Goal: Task Accomplishment & Management: Manage account settings

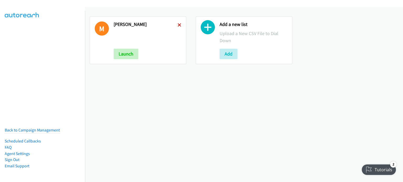
click at [178, 24] on icon at bounding box center [179, 26] width 4 height 4
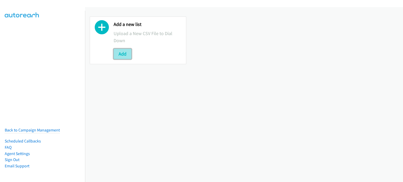
click at [121, 55] on button "Add" at bounding box center [122, 54] width 18 height 10
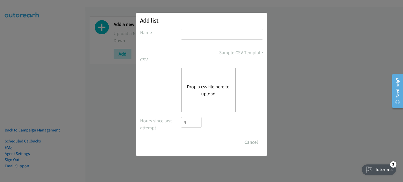
click at [196, 33] on input "text" at bounding box center [222, 34] width 82 height 11
type input "mary"
click at [195, 93] on button "Drop a csv file here to upload" at bounding box center [208, 90] width 43 height 14
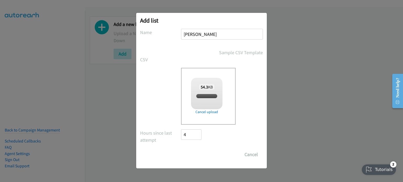
checkbox input "true"
click at [199, 157] on input "Save List" at bounding box center [195, 154] width 28 height 10
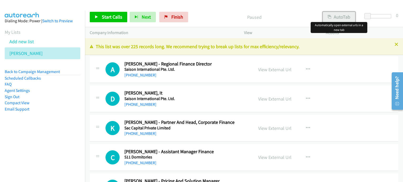
click at [335, 17] on button "AutoTab" at bounding box center [338, 17] width 32 height 10
click at [276, 67] on link "View External Url" at bounding box center [274, 70] width 33 height 6
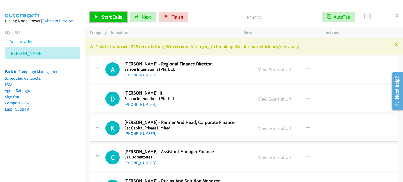
click at [110, 16] on span "Start Calls" at bounding box center [112, 17] width 20 height 6
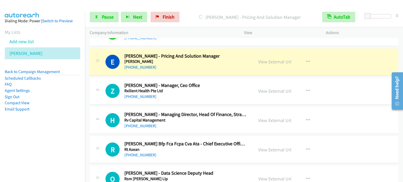
scroll to position [131, 0]
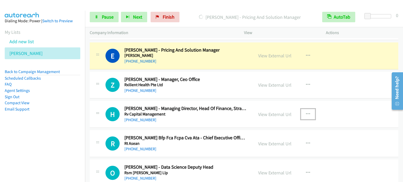
click at [307, 112] on icon "button" at bounding box center [308, 114] width 4 height 4
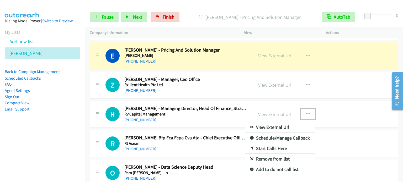
click at [288, 148] on link "Start Calls Here" at bounding box center [280, 148] width 70 height 10
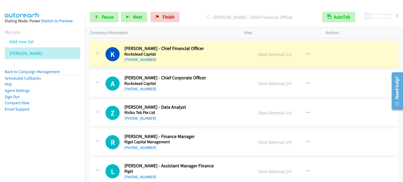
scroll to position [419, 0]
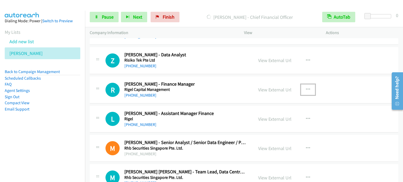
click at [306, 88] on icon "button" at bounding box center [308, 90] width 4 height 4
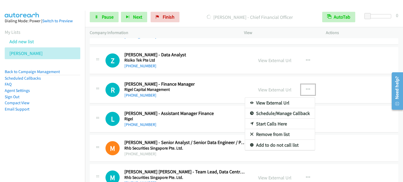
click at [283, 123] on link "Start Calls Here" at bounding box center [280, 124] width 70 height 10
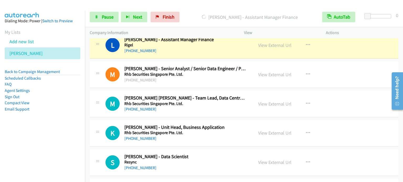
scroll to position [498, 0]
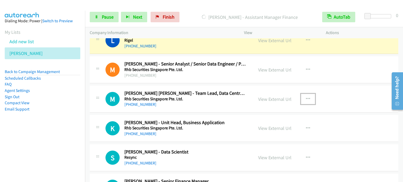
click at [306, 97] on icon "button" at bounding box center [308, 99] width 4 height 4
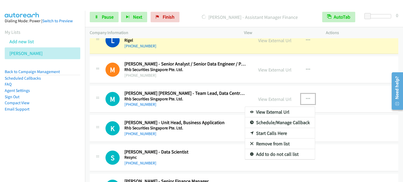
click at [278, 132] on link "Start Calls Here" at bounding box center [280, 133] width 70 height 10
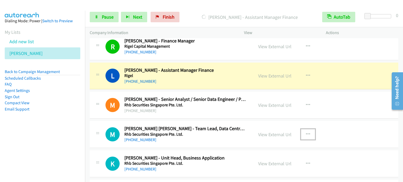
scroll to position [472, 0]
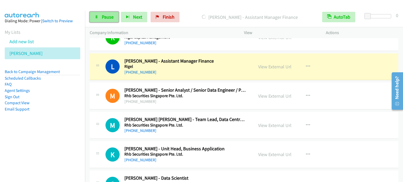
click at [105, 18] on span "Pause" at bounding box center [108, 17] width 12 height 6
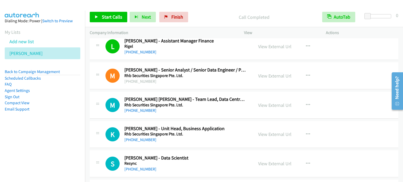
scroll to position [498, 0]
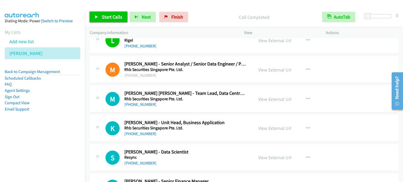
click at [116, 20] on span "Start Calls" at bounding box center [112, 17] width 20 height 6
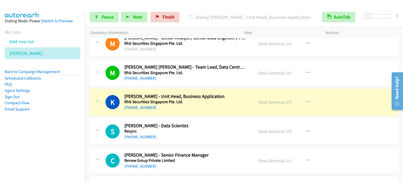
scroll to position [550, 0]
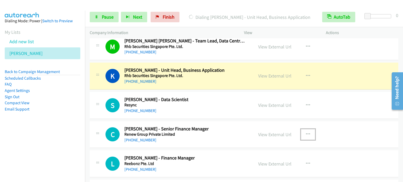
click at [308, 132] on button "button" at bounding box center [308, 134] width 14 height 10
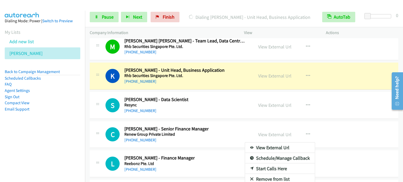
click at [267, 170] on link "Start Calls Here" at bounding box center [280, 169] width 70 height 10
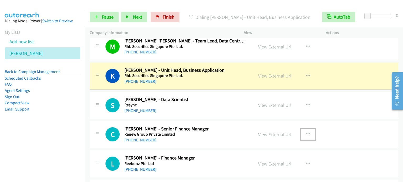
click at [306, 132] on icon "button" at bounding box center [308, 134] width 4 height 4
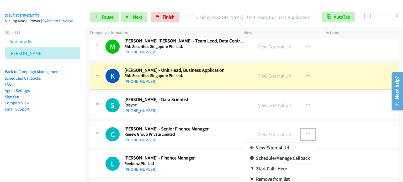
click at [270, 168] on link "Start Calls Here" at bounding box center [280, 169] width 70 height 10
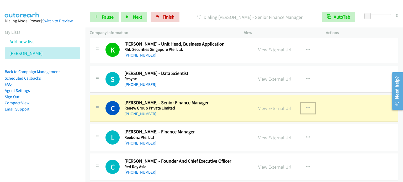
scroll to position [603, 0]
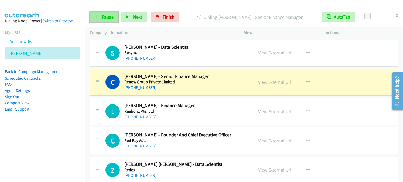
click at [113, 15] on link "Pause" at bounding box center [104, 17] width 29 height 10
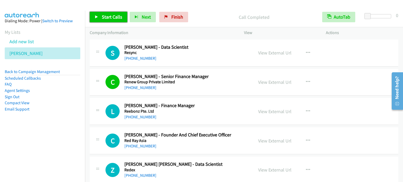
click at [106, 15] on span "Start Calls" at bounding box center [112, 17] width 20 height 6
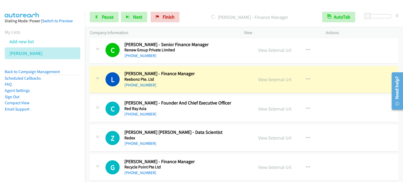
scroll to position [629, 0]
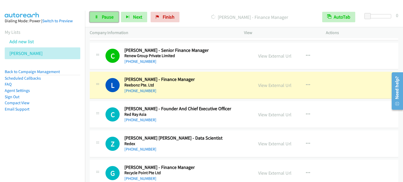
click at [107, 18] on span "Pause" at bounding box center [108, 17] width 12 height 6
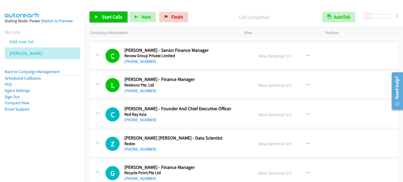
click at [113, 15] on span "Start Calls" at bounding box center [112, 17] width 20 height 6
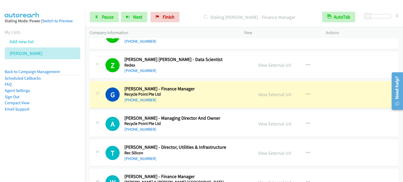
scroll to position [734, 0]
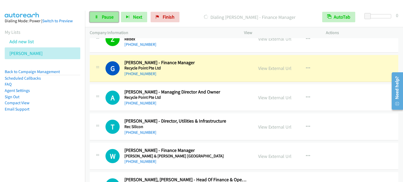
click at [107, 14] on span "Pause" at bounding box center [108, 17] width 12 height 6
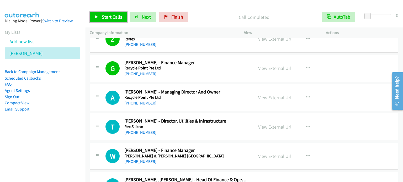
click at [109, 18] on span "Start Calls" at bounding box center [112, 17] width 20 height 6
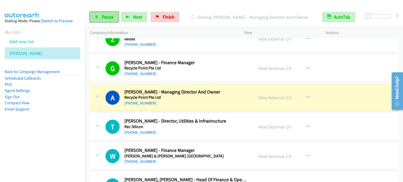
click at [110, 20] on link "Pause" at bounding box center [104, 17] width 29 height 10
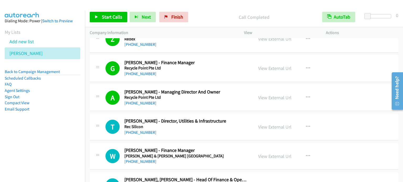
scroll to position [760, 0]
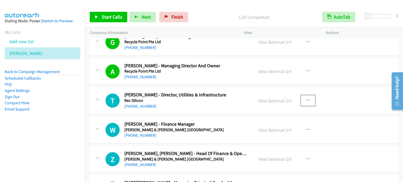
click at [306, 99] on icon "button" at bounding box center [308, 101] width 4 height 4
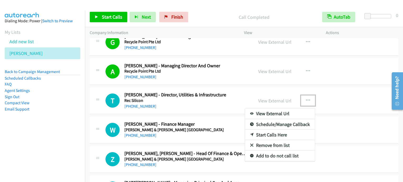
click at [270, 134] on link "Start Calls Here" at bounding box center [280, 135] width 70 height 10
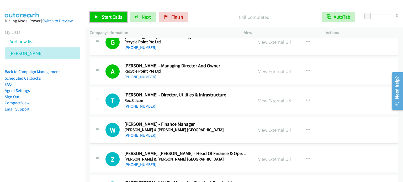
click at [99, 21] on link "Start Calls" at bounding box center [108, 17] width 37 height 10
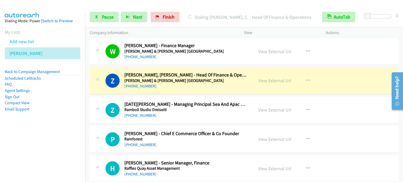
scroll to position [865, 0]
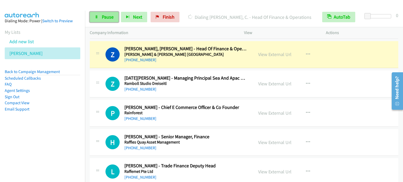
click at [111, 20] on link "Pause" at bounding box center [104, 17] width 29 height 10
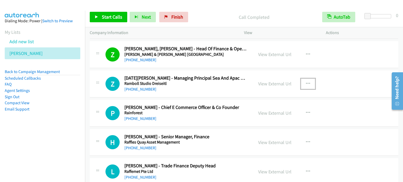
click at [307, 82] on button "button" at bounding box center [308, 84] width 14 height 10
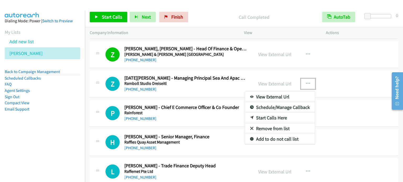
click at [273, 117] on link "Start Calls Here" at bounding box center [280, 118] width 70 height 10
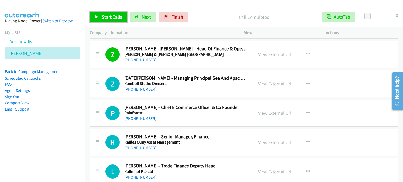
click at [110, 14] on span "Start Calls" at bounding box center [112, 17] width 20 height 6
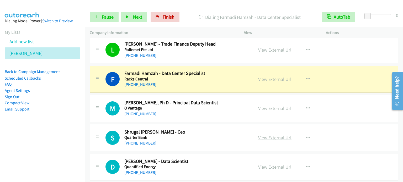
scroll to position [996, 0]
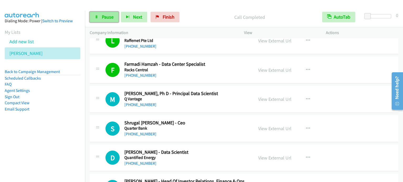
click at [102, 18] on span "Pause" at bounding box center [108, 17] width 12 height 6
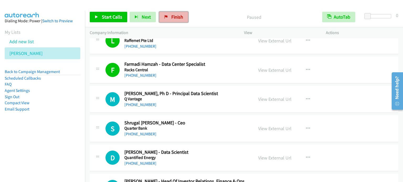
click at [168, 16] on link "Finish" at bounding box center [173, 17] width 29 height 10
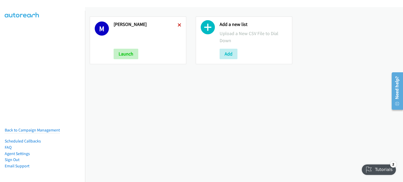
click at [178, 25] on icon at bounding box center [179, 26] width 4 height 4
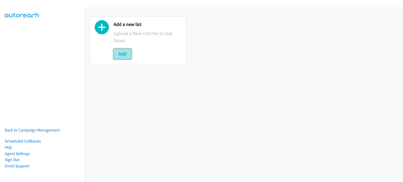
click at [124, 54] on button "Add" at bounding box center [122, 54] width 18 height 10
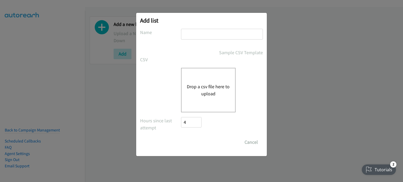
click at [219, 33] on input "text" at bounding box center [222, 34] width 82 height 11
type input "mary"
click at [207, 92] on button "Drop a csv file here to upload" at bounding box center [208, 90] width 43 height 14
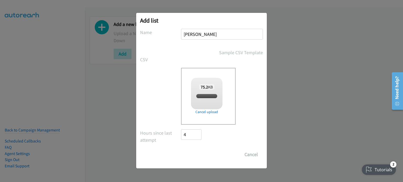
checkbox input "true"
click at [200, 151] on input "Save List" at bounding box center [195, 154] width 28 height 10
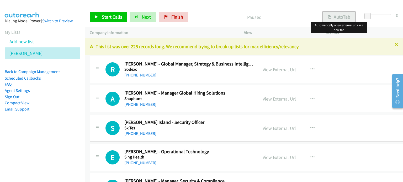
click at [333, 19] on button "AutoTab" at bounding box center [338, 17] width 32 height 10
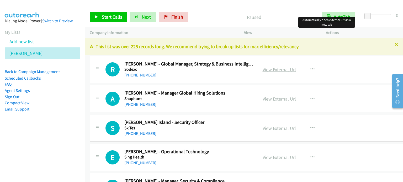
click at [270, 68] on link "View External Url" at bounding box center [278, 70] width 33 height 6
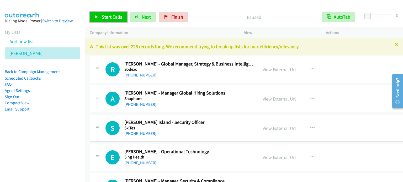
click at [107, 19] on span "Start Calls" at bounding box center [112, 17] width 20 height 6
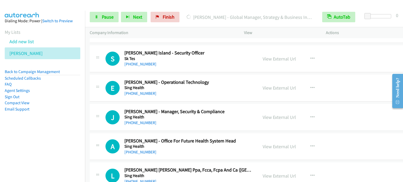
scroll to position [79, 0]
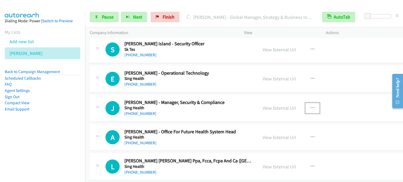
click at [308, 106] on button "button" at bounding box center [312, 108] width 14 height 10
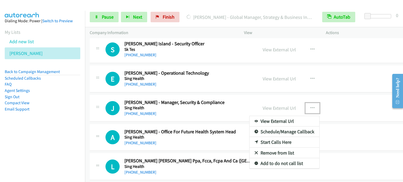
click at [272, 142] on link "Start Calls Here" at bounding box center [284, 142] width 70 height 10
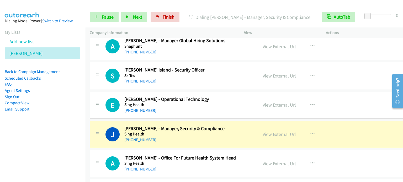
scroll to position [105, 0]
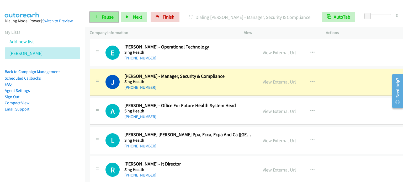
click at [99, 18] on link "Pause" at bounding box center [104, 17] width 29 height 10
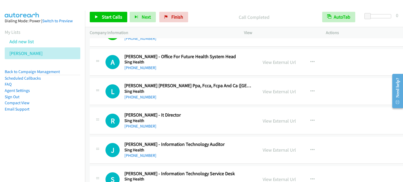
scroll to position [157, 0]
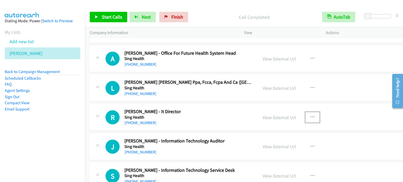
click at [310, 115] on icon "button" at bounding box center [312, 117] width 4 height 4
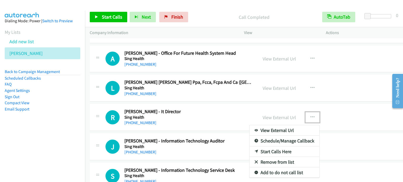
click at [268, 153] on link "Start Calls Here" at bounding box center [284, 152] width 70 height 10
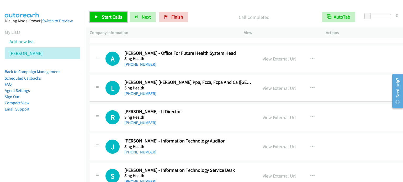
click at [109, 19] on span "Start Calls" at bounding box center [112, 17] width 20 height 6
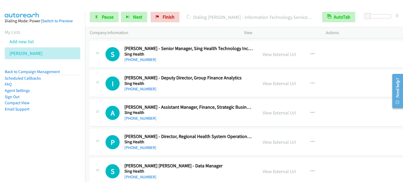
scroll to position [419, 0]
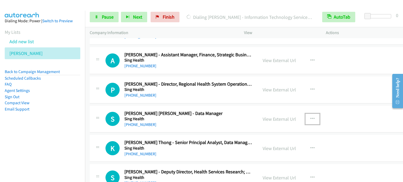
click at [310, 117] on icon "button" at bounding box center [312, 119] width 4 height 4
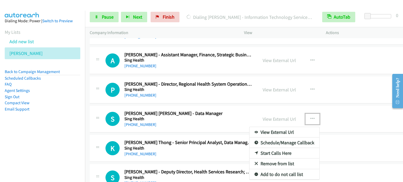
click at [276, 154] on link "Start Calls Here" at bounding box center [284, 153] width 70 height 10
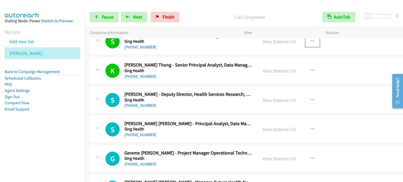
scroll to position [524, 0]
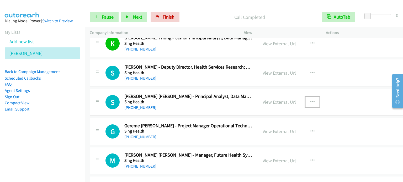
click at [310, 101] on icon "button" at bounding box center [312, 102] width 4 height 4
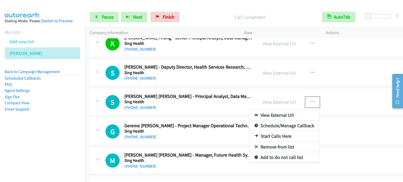
drag, startPoint x: 274, startPoint y: 136, endPoint x: 309, endPoint y: 138, distance: 34.6
click at [269, 135] on link "Start Calls Here" at bounding box center [284, 136] width 70 height 10
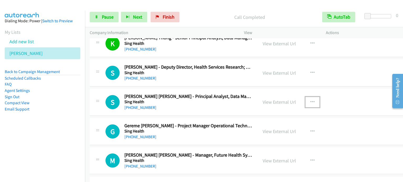
click at [310, 102] on icon "button" at bounding box center [312, 102] width 4 height 4
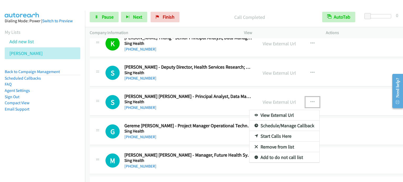
click at [271, 136] on link "Start Calls Here" at bounding box center [284, 136] width 70 height 10
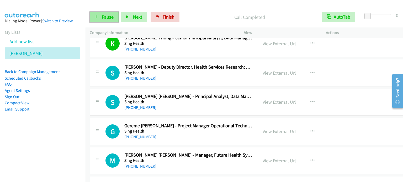
click at [104, 14] on span "Pause" at bounding box center [108, 17] width 12 height 6
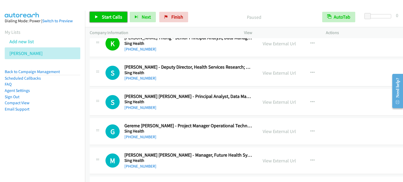
click at [103, 15] on span "Start Calls" at bounding box center [112, 17] width 20 height 6
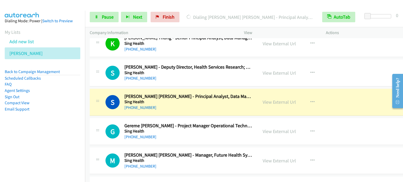
scroll to position [577, 0]
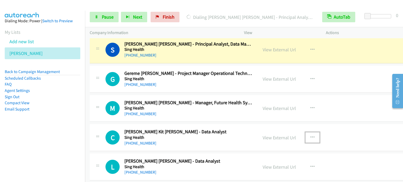
click at [311, 133] on button "button" at bounding box center [312, 137] width 14 height 10
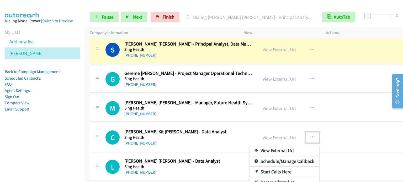
click at [263, 171] on link "Start Calls Here" at bounding box center [284, 172] width 70 height 10
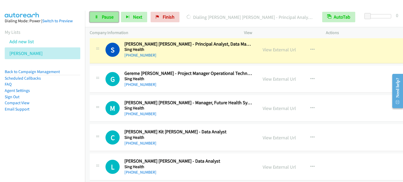
click at [101, 18] on link "Pause" at bounding box center [104, 17] width 29 height 10
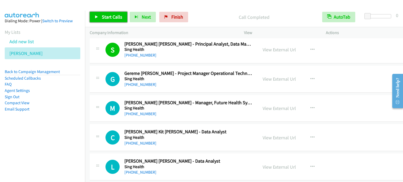
click at [105, 16] on span "Start Calls" at bounding box center [112, 17] width 20 height 6
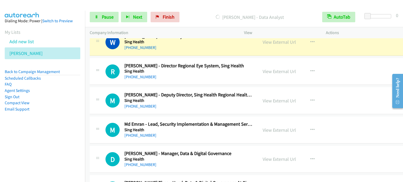
scroll to position [812, 0]
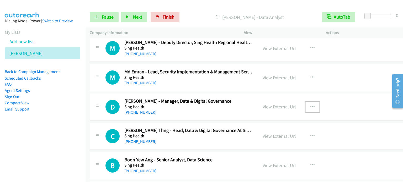
click at [310, 105] on icon "button" at bounding box center [312, 107] width 4 height 4
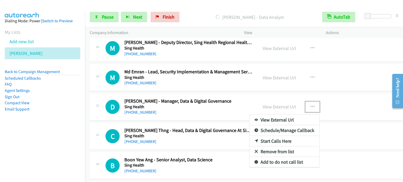
click at [280, 140] on link "Start Calls Here" at bounding box center [284, 141] width 70 height 10
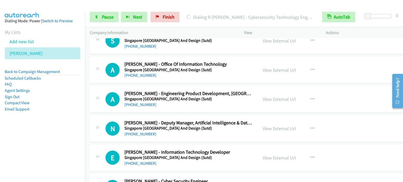
scroll to position [1022, 0]
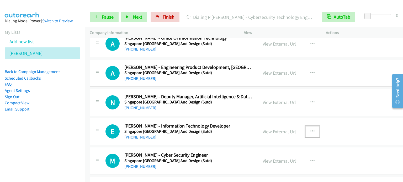
click at [310, 129] on icon "button" at bounding box center [312, 131] width 4 height 4
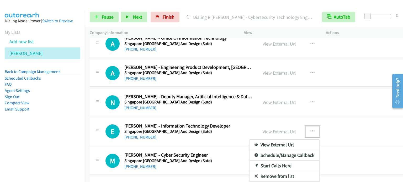
click at [262, 164] on link "Start Calls Here" at bounding box center [284, 166] width 70 height 10
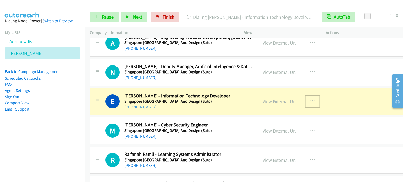
scroll to position [1075, 0]
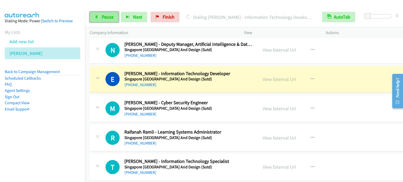
click at [104, 14] on span "Pause" at bounding box center [108, 17] width 12 height 6
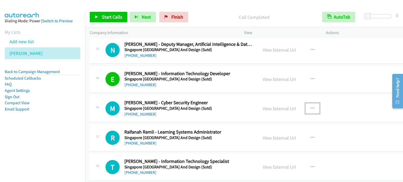
click at [310, 106] on icon "button" at bounding box center [312, 108] width 4 height 4
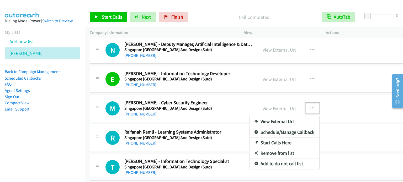
click at [270, 140] on link "Start Calls Here" at bounding box center [284, 143] width 70 height 10
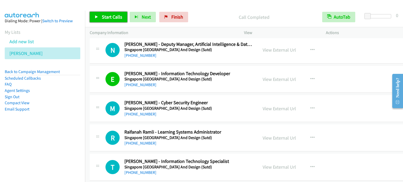
click at [105, 17] on span "Start Calls" at bounding box center [112, 17] width 20 height 6
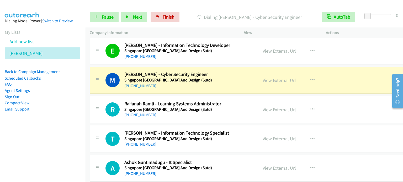
scroll to position [1127, 0]
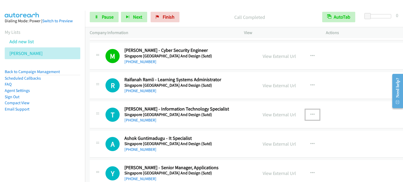
drag, startPoint x: 307, startPoint y: 111, endPoint x: 301, endPoint y: 113, distance: 6.0
click at [310, 113] on icon "button" at bounding box center [312, 115] width 4 height 4
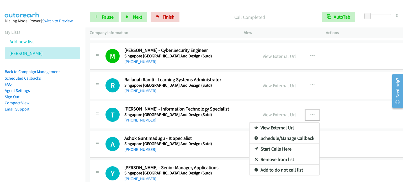
click at [262, 147] on link "Start Calls Here" at bounding box center [284, 149] width 70 height 10
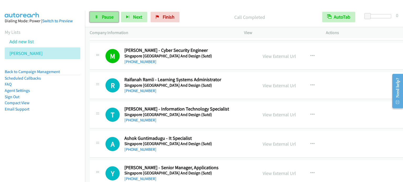
click at [104, 21] on link "Pause" at bounding box center [104, 17] width 29 height 10
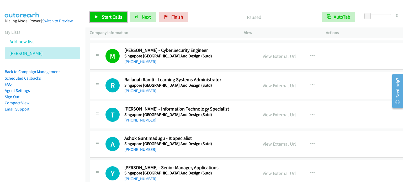
click at [104, 20] on link "Start Calls" at bounding box center [108, 17] width 37 height 10
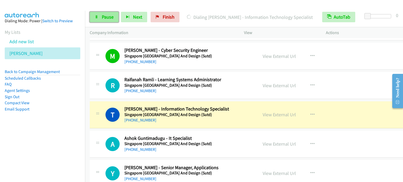
click at [110, 18] on span "Pause" at bounding box center [108, 17] width 12 height 6
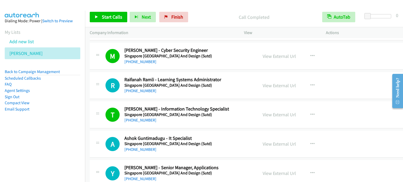
scroll to position [1179, 0]
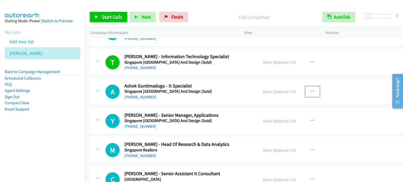
drag, startPoint x: 307, startPoint y: 90, endPoint x: 304, endPoint y: 91, distance: 4.1
click at [307, 90] on button "button" at bounding box center [312, 91] width 14 height 10
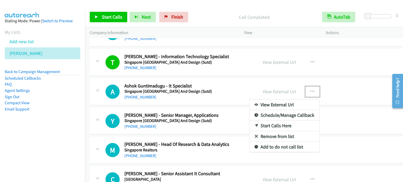
click at [267, 123] on link "Start Calls Here" at bounding box center [284, 126] width 70 height 10
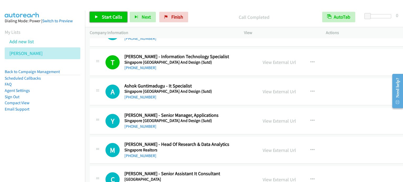
click at [102, 14] on span "Start Calls" at bounding box center [112, 17] width 20 height 6
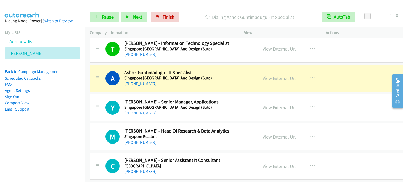
scroll to position [1206, 0]
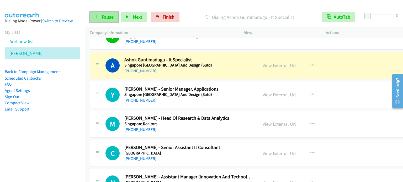
click at [99, 15] on link "Pause" at bounding box center [104, 17] width 29 height 10
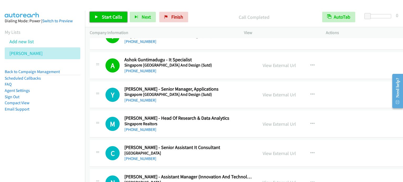
click at [115, 18] on span "Start Calls" at bounding box center [112, 17] width 20 height 6
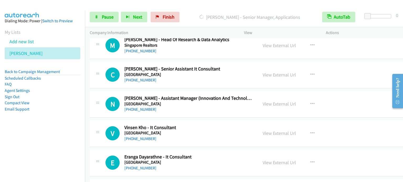
scroll to position [1310, 0]
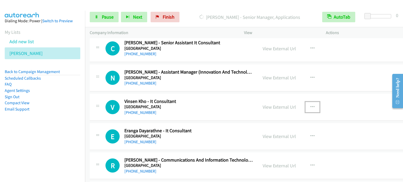
click at [310, 105] on icon "button" at bounding box center [312, 107] width 4 height 4
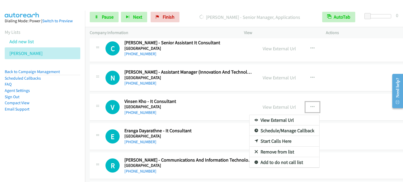
click at [280, 137] on link "Start Calls Here" at bounding box center [284, 141] width 70 height 10
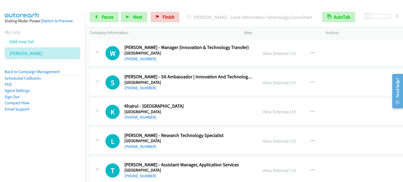
scroll to position [1677, 0]
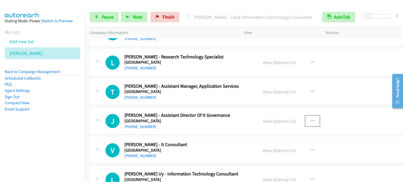
click at [310, 118] on button "button" at bounding box center [312, 121] width 14 height 10
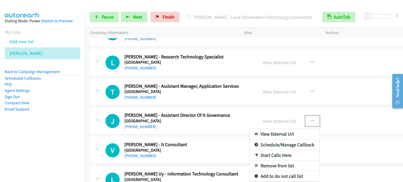
click at [275, 151] on link "Start Calls Here" at bounding box center [284, 155] width 70 height 10
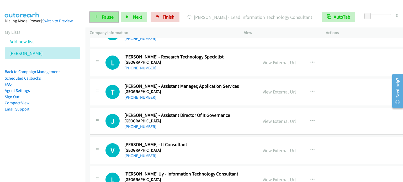
click at [107, 13] on link "Pause" at bounding box center [104, 17] width 29 height 10
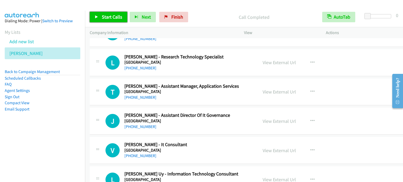
click at [105, 14] on span "Start Calls" at bounding box center [112, 17] width 20 height 6
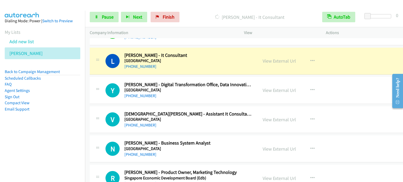
scroll to position [1835, 0]
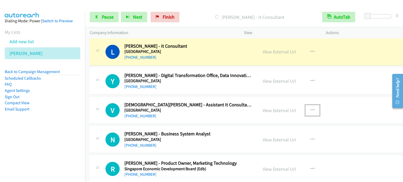
click at [307, 110] on button "button" at bounding box center [312, 110] width 14 height 10
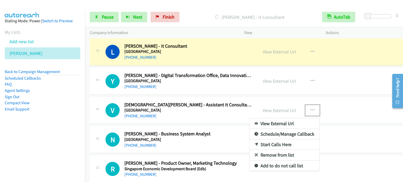
click at [283, 139] on link "Start Calls Here" at bounding box center [284, 144] width 70 height 10
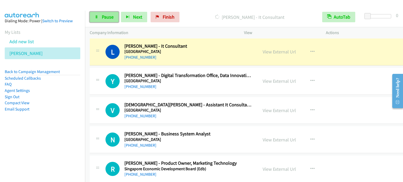
click at [105, 17] on span "Pause" at bounding box center [108, 17] width 12 height 6
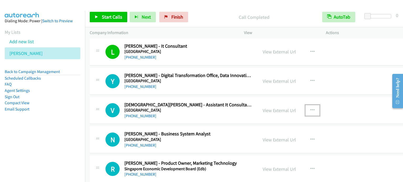
click at [310, 108] on icon "button" at bounding box center [312, 110] width 4 height 4
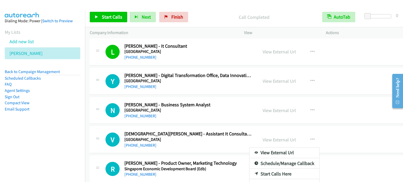
click at [267, 170] on link "Start Calls Here" at bounding box center [284, 174] width 70 height 10
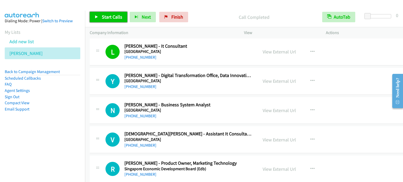
click at [111, 16] on span "Start Calls" at bounding box center [112, 17] width 20 height 6
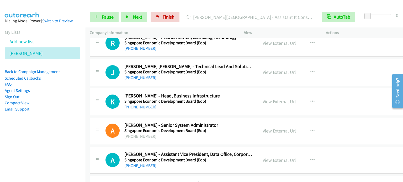
scroll to position [1966, 0]
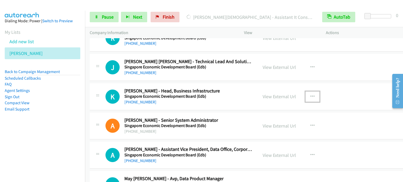
click at [308, 91] on button "button" at bounding box center [312, 96] width 14 height 10
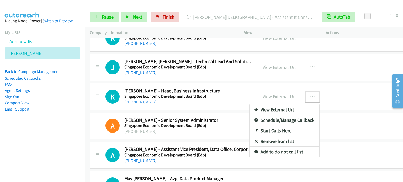
click at [270, 127] on link "Start Calls Here" at bounding box center [284, 131] width 70 height 10
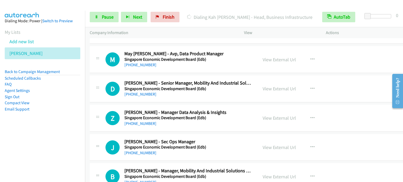
scroll to position [2097, 0]
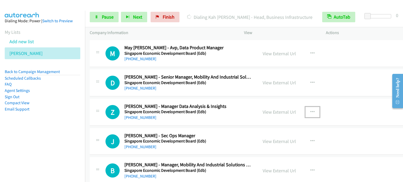
click at [307, 108] on button "button" at bounding box center [312, 112] width 14 height 10
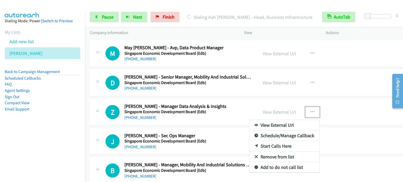
click at [270, 144] on link "Start Calls Here" at bounding box center [284, 146] width 70 height 10
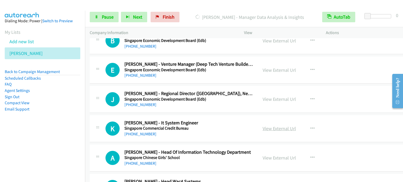
scroll to position [2228, 0]
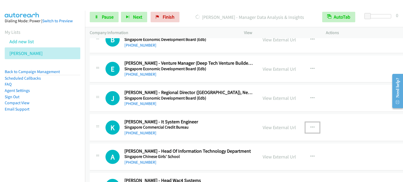
click at [310, 126] on icon "button" at bounding box center [312, 128] width 4 height 4
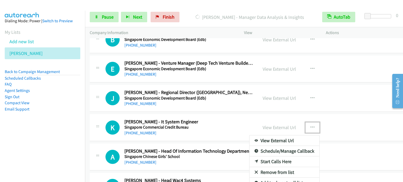
click at [275, 159] on link "Start Calls Here" at bounding box center [284, 161] width 70 height 10
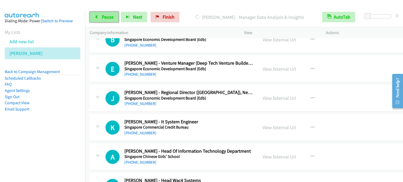
click at [111, 14] on span "Pause" at bounding box center [108, 17] width 12 height 6
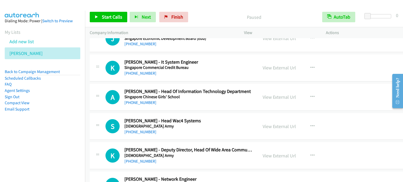
scroll to position [2254, 0]
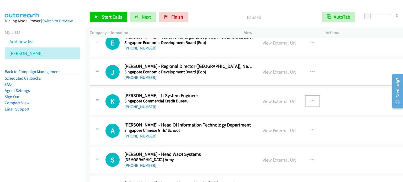
click at [311, 96] on button "button" at bounding box center [312, 101] width 14 height 10
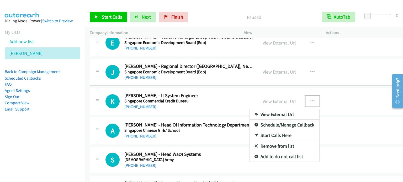
click at [270, 131] on link "Start Calls Here" at bounding box center [284, 135] width 70 height 10
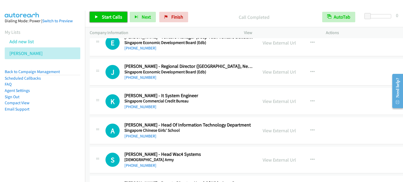
click at [113, 17] on span "Start Calls" at bounding box center [112, 17] width 20 height 6
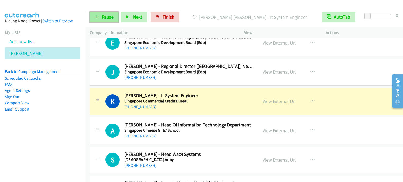
click at [102, 20] on link "Pause" at bounding box center [104, 17] width 29 height 10
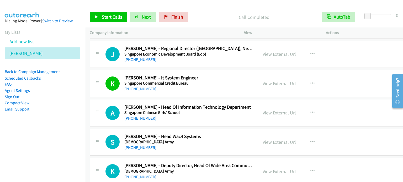
scroll to position [2280, 0]
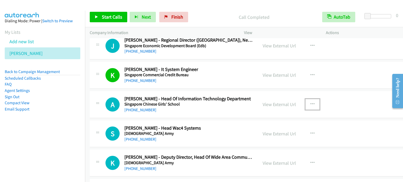
click at [308, 99] on button "button" at bounding box center [312, 104] width 14 height 10
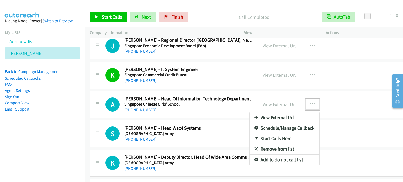
click at [280, 136] on link "Start Calls Here" at bounding box center [284, 138] width 70 height 10
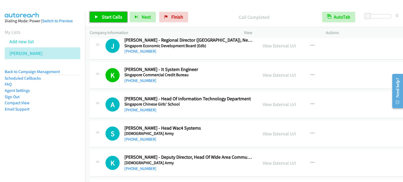
click at [110, 18] on span "Start Calls" at bounding box center [112, 17] width 20 height 6
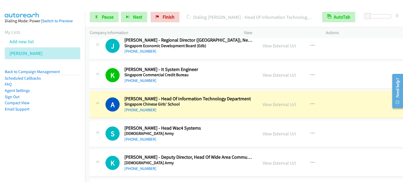
scroll to position [2333, 0]
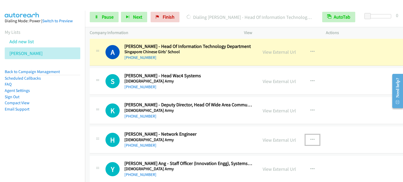
click at [310, 138] on icon "button" at bounding box center [312, 140] width 4 height 4
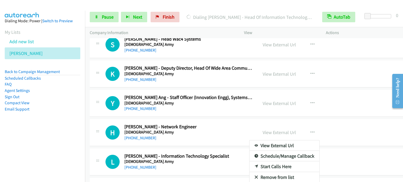
scroll to position [2375, 0]
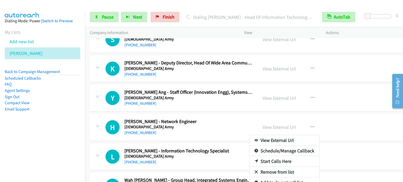
click at [270, 158] on link "Start Calls Here" at bounding box center [284, 161] width 70 height 10
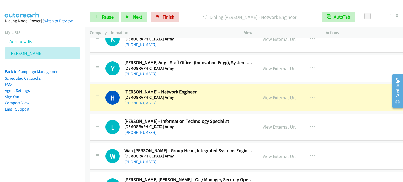
scroll to position [2427, 0]
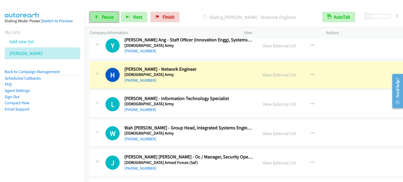
click at [104, 15] on span "Pause" at bounding box center [108, 17] width 12 height 6
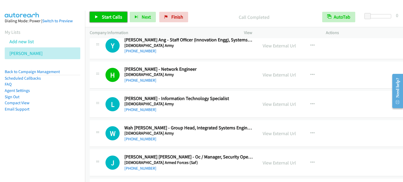
click at [113, 15] on span "Start Calls" at bounding box center [112, 17] width 20 height 6
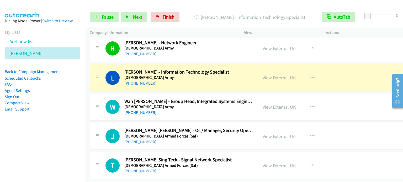
scroll to position [2453, 0]
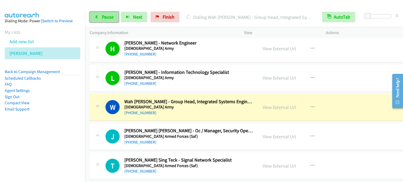
click at [109, 20] on link "Pause" at bounding box center [104, 17] width 29 height 10
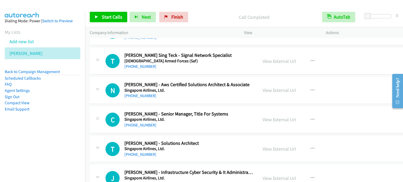
scroll to position [2610, 0]
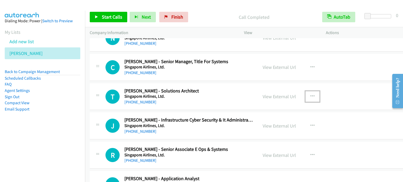
click at [310, 94] on icon "button" at bounding box center [312, 96] width 4 height 4
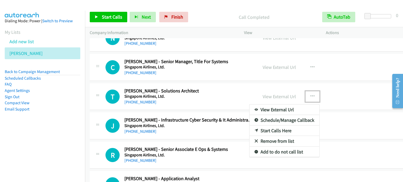
click at [264, 126] on link "Start Calls Here" at bounding box center [284, 131] width 70 height 10
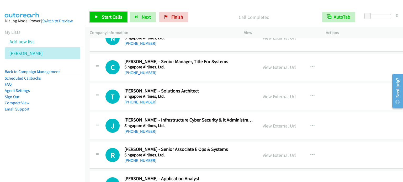
click at [120, 15] on span "Start Calls" at bounding box center [112, 17] width 20 height 6
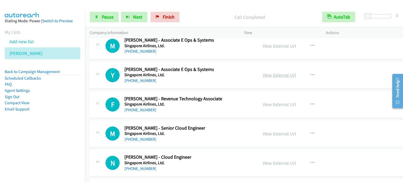
scroll to position [2899, 0]
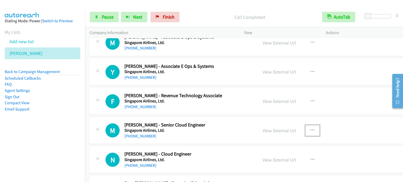
click at [310, 128] on icon "button" at bounding box center [312, 130] width 4 height 4
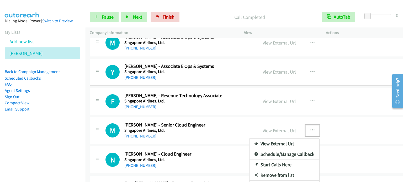
click at [268, 160] on link "Start Calls Here" at bounding box center [284, 165] width 70 height 10
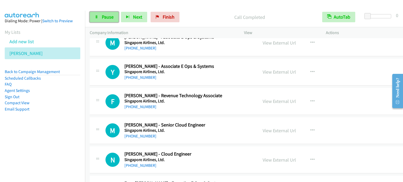
click at [108, 18] on span "Pause" at bounding box center [108, 17] width 12 height 6
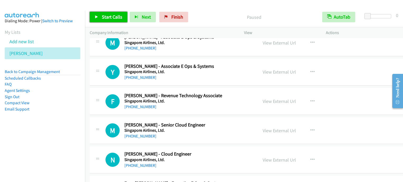
click at [108, 18] on span "Start Calls" at bounding box center [112, 17] width 20 height 6
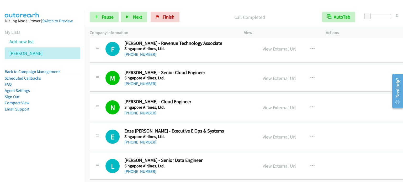
scroll to position [3004, 0]
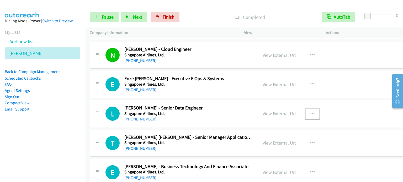
click at [310, 112] on icon "button" at bounding box center [312, 114] width 4 height 4
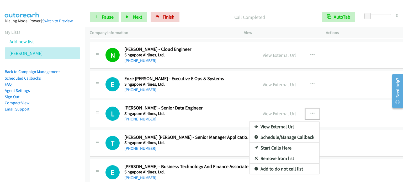
click at [276, 143] on link "Start Calls Here" at bounding box center [284, 148] width 70 height 10
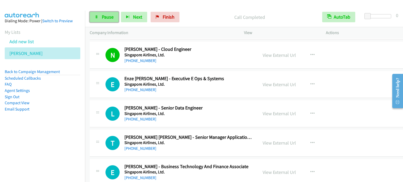
click at [104, 21] on link "Pause" at bounding box center [104, 17] width 29 height 10
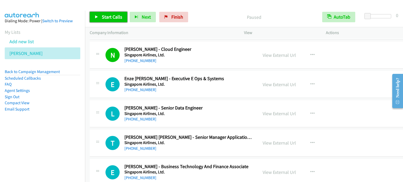
click at [104, 21] on link "Start Calls" at bounding box center [108, 17] width 37 height 10
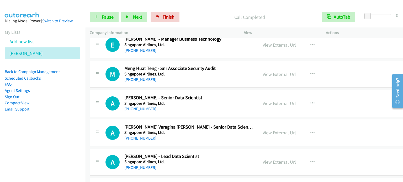
scroll to position [3161, 0]
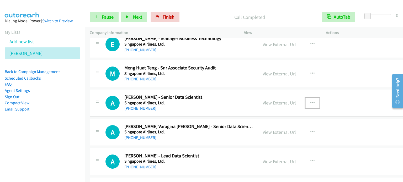
click at [309, 98] on button "button" at bounding box center [312, 103] width 14 height 10
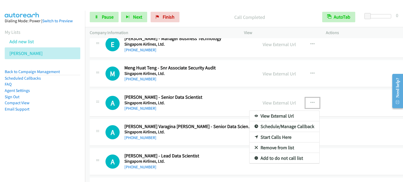
click at [276, 132] on link "Start Calls Here" at bounding box center [284, 137] width 70 height 10
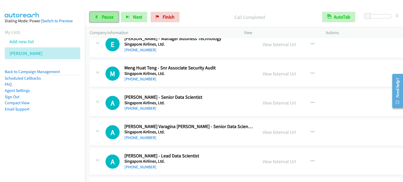
click at [96, 18] on icon at bounding box center [97, 17] width 4 height 4
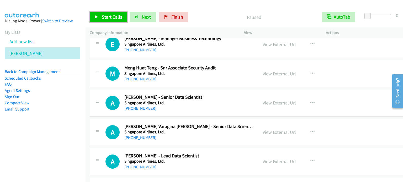
click at [96, 18] on icon at bounding box center [97, 17] width 4 height 4
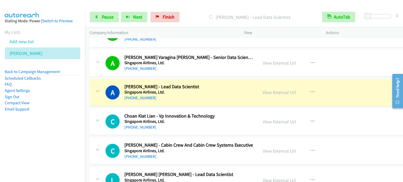
scroll to position [3239, 0]
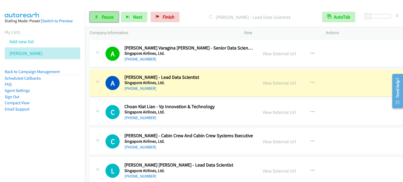
click at [105, 19] on span "Pause" at bounding box center [108, 17] width 12 height 6
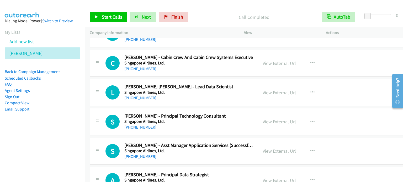
scroll to position [3318, 0]
click at [310, 90] on icon "button" at bounding box center [312, 92] width 4 height 4
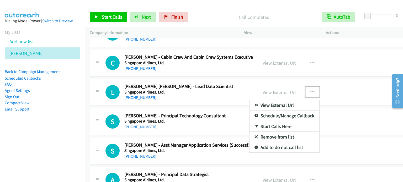
click at [275, 121] on link "Start Calls Here" at bounding box center [284, 126] width 70 height 10
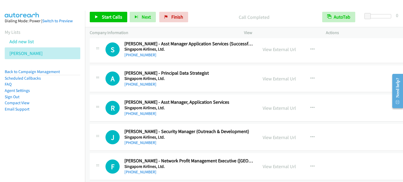
scroll to position [3423, 0]
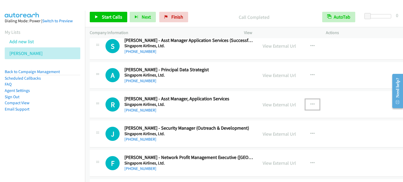
click at [310, 102] on icon "button" at bounding box center [312, 104] width 4 height 4
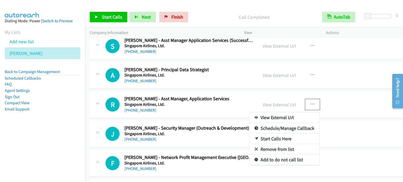
click at [371, 143] on div at bounding box center [201, 91] width 403 height 182
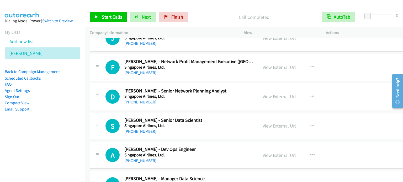
scroll to position [3528, 0]
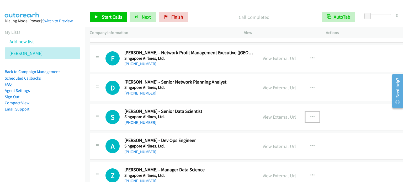
click at [310, 115] on icon "button" at bounding box center [312, 117] width 4 height 4
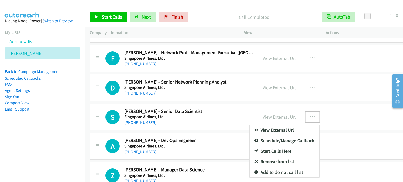
click at [269, 146] on link "Start Calls Here" at bounding box center [284, 151] width 70 height 10
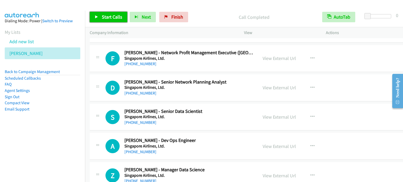
click at [105, 18] on span "Start Calls" at bounding box center [112, 17] width 20 height 6
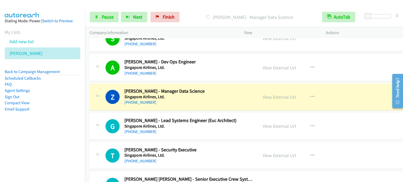
scroll to position [3633, 0]
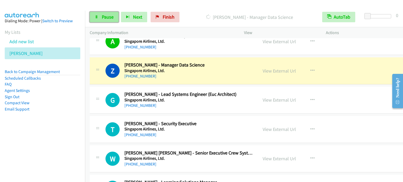
click at [101, 18] on link "Pause" at bounding box center [104, 17] width 29 height 10
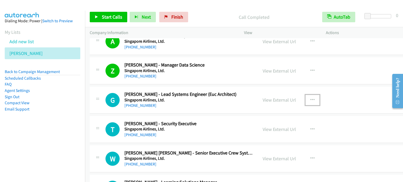
click at [307, 95] on button "button" at bounding box center [312, 100] width 14 height 10
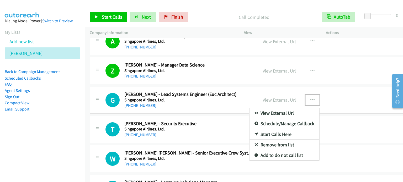
click at [278, 129] on link "Start Calls Here" at bounding box center [284, 134] width 70 height 10
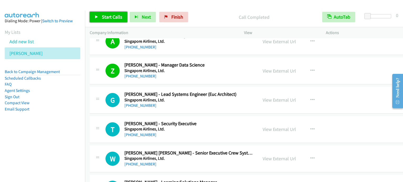
click at [109, 18] on span "Start Calls" at bounding box center [112, 17] width 20 height 6
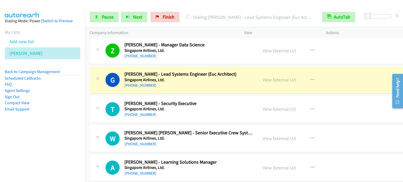
scroll to position [3659, 0]
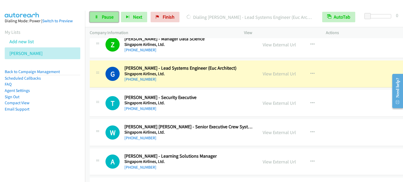
click at [111, 16] on span "Pause" at bounding box center [108, 17] width 12 height 6
